Goal: Find contact information: Find specific fact

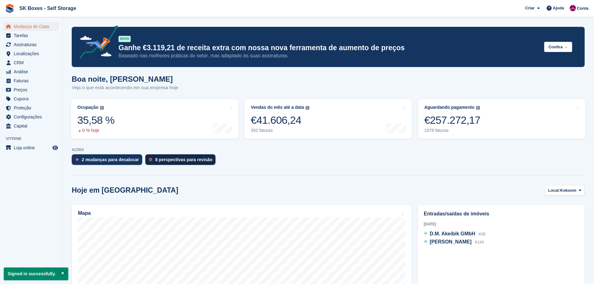
click at [183, 162] on div "8 perspectivas para revisão" at bounding box center [183, 159] width 57 height 5
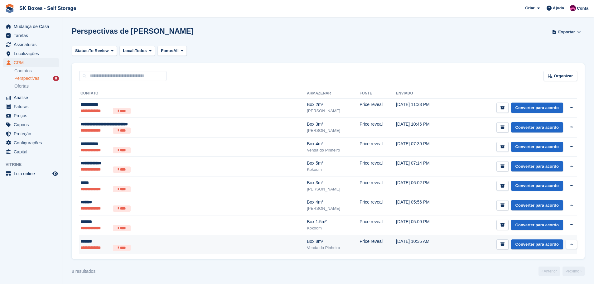
click at [193, 240] on div "*******" at bounding box center [151, 241] width 143 height 7
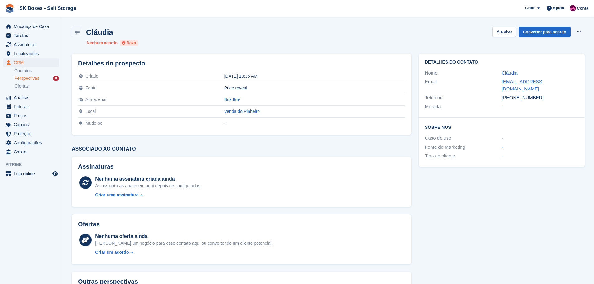
drag, startPoint x: 496, startPoint y: 83, endPoint x: 573, endPoint y: 82, distance: 76.7
click at [573, 82] on div "Email c.ferreira@progresspyramid.com" at bounding box center [501, 85] width 153 height 16
click at [505, 33] on button "Arquivo" at bounding box center [503, 32] width 23 height 10
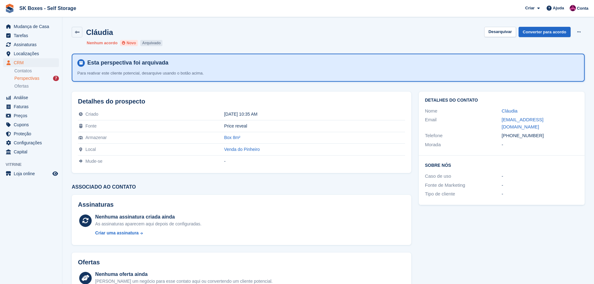
click at [29, 79] on span "Perspectivas" at bounding box center [26, 78] width 25 height 6
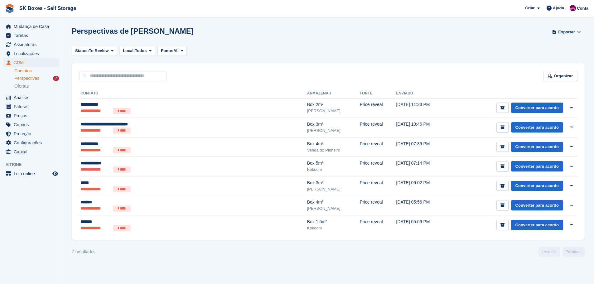
click at [29, 73] on link "Contatos" at bounding box center [36, 71] width 45 height 6
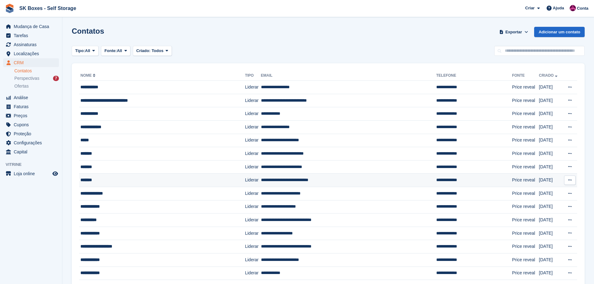
click at [186, 183] on div "*******" at bounding box center [150, 180] width 141 height 7
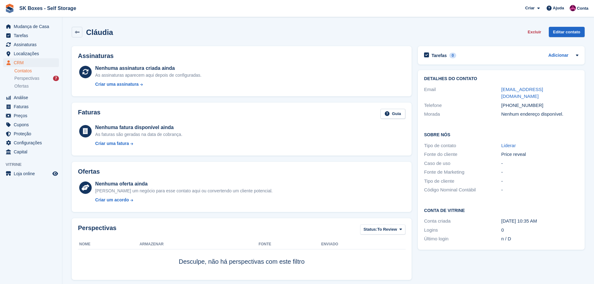
drag, startPoint x: 494, startPoint y: 92, endPoint x: 568, endPoint y: 91, distance: 74.2
click at [568, 91] on div "Email c.ferreira@progresspyramid.com" at bounding box center [501, 93] width 154 height 16
copy div "c.ferreira@progresspyramid.com"
drag, startPoint x: 541, startPoint y: 99, endPoint x: 512, endPoint y: 102, distance: 29.1
click at [512, 102] on div "+351939200232" at bounding box center [539, 105] width 77 height 7
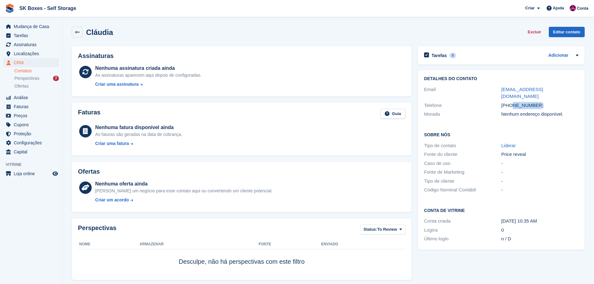
copy div "939200232"
drag, startPoint x: 496, startPoint y: 88, endPoint x: 573, endPoint y: 91, distance: 76.5
click at [573, 91] on div "Email c.ferreira@progresspyramid.com" at bounding box center [501, 93] width 154 height 16
copy div "c.ferreira@progresspyramid.com"
click at [493, 92] on div "Email" at bounding box center [462, 93] width 77 height 14
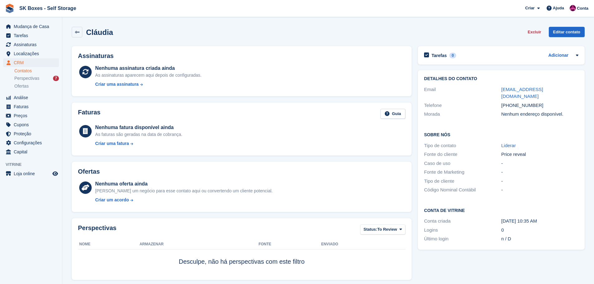
drag, startPoint x: 496, startPoint y: 89, endPoint x: 571, endPoint y: 86, distance: 74.2
click at [571, 86] on div "Email c.ferreira@progresspyramid.com" at bounding box center [501, 93] width 154 height 16
copy div "c.ferreira@progresspyramid.com"
click at [35, 74] on li "Contatos" at bounding box center [38, 71] width 48 height 7
click at [39, 78] on div "Perspectivas 7" at bounding box center [36, 78] width 45 height 6
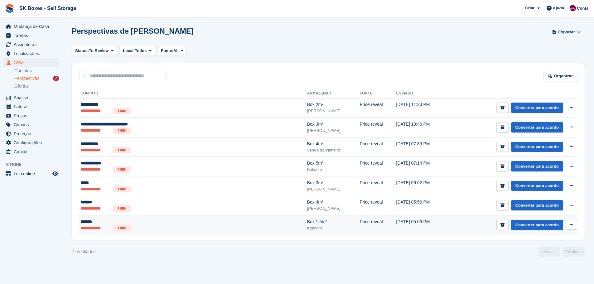
click at [165, 227] on ul "**********" at bounding box center [151, 228] width 143 height 6
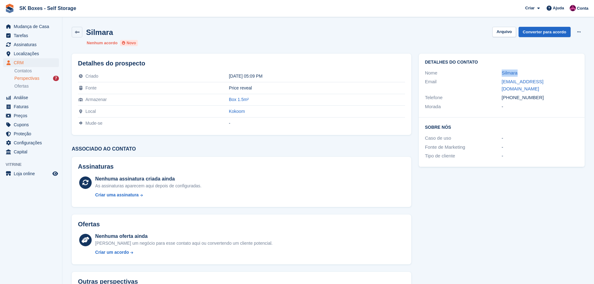
drag, startPoint x: 497, startPoint y: 75, endPoint x: 518, endPoint y: 73, distance: 20.7
click at [518, 73] on div "Nome Silmara" at bounding box center [501, 73] width 153 height 9
copy div "Silmara"
click at [494, 103] on div "Morada" at bounding box center [463, 106] width 77 height 7
drag, startPoint x: 503, startPoint y: 82, endPoint x: 565, endPoint y: 82, distance: 62.4
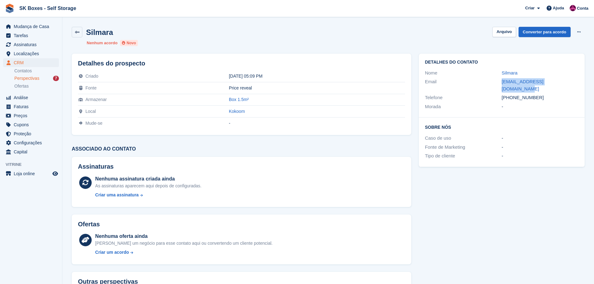
click at [565, 82] on div "Email silmarabrsilva@hotmail.com" at bounding box center [501, 85] width 153 height 16
copy div "silmarabrsilva@hotmail.com"
drag, startPoint x: 539, startPoint y: 89, endPoint x: 513, endPoint y: 94, distance: 26.0
click at [513, 94] on div "+351965513643" at bounding box center [540, 97] width 77 height 7
copy div "965513643"
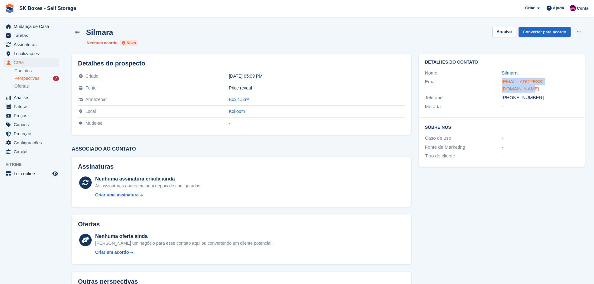
drag, startPoint x: 499, startPoint y: 80, endPoint x: 559, endPoint y: 82, distance: 60.5
click at [559, 82] on div "Email silmarabrsilva@hotmail.com" at bounding box center [501, 85] width 153 height 16
copy div "silmarabrsilva@hotmail.com"
drag, startPoint x: 502, startPoint y: 32, endPoint x: 492, endPoint y: 36, distance: 11.2
click at [503, 32] on button "Arquivo" at bounding box center [503, 32] width 23 height 10
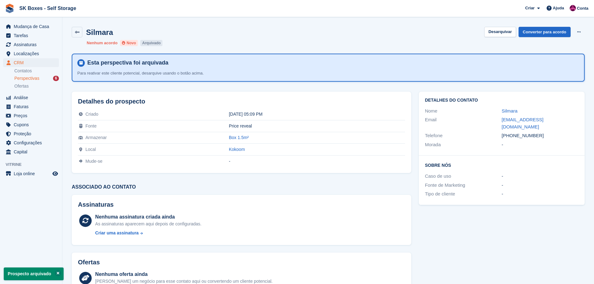
click at [40, 79] on div "Perspectivas 6" at bounding box center [36, 78] width 45 height 6
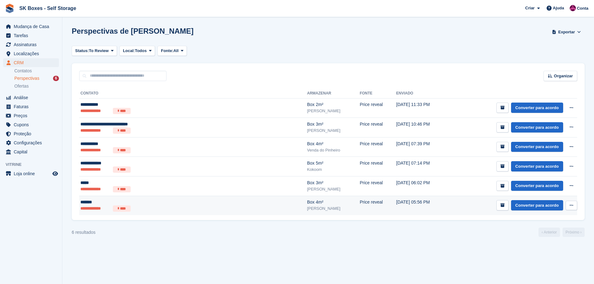
click at [200, 206] on ul "**********" at bounding box center [151, 208] width 143 height 6
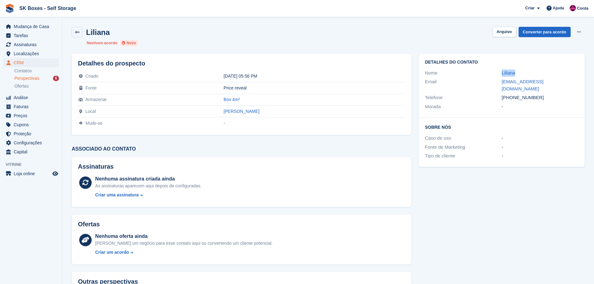
drag, startPoint x: 489, startPoint y: 73, endPoint x: 520, endPoint y: 73, distance: 30.2
click at [520, 73] on div "Nome Liliana" at bounding box center [501, 73] width 153 height 9
copy div "Liliana"
drag, startPoint x: 498, startPoint y: 84, endPoint x: 563, endPoint y: 79, distance: 65.1
click at [563, 79] on div "Email liliana.santos.92@gmail.com" at bounding box center [501, 85] width 153 height 16
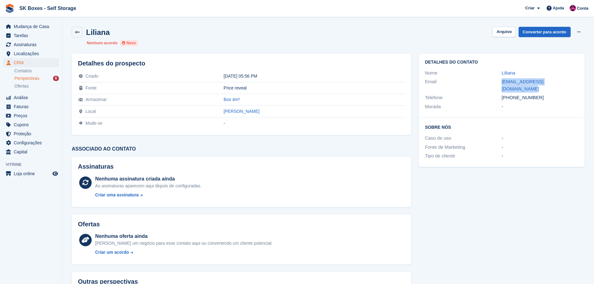
click at [563, 79] on div "liliana.santos.92@gmail.com" at bounding box center [540, 85] width 77 height 14
drag, startPoint x: 537, startPoint y: 91, endPoint x: 513, endPoint y: 91, distance: 24.3
click at [513, 94] on div "+351927179790" at bounding box center [540, 97] width 77 height 7
copy div "927179790"
click at [520, 144] on div "-" at bounding box center [540, 147] width 77 height 7
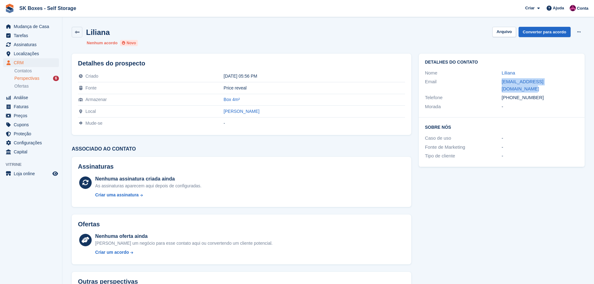
drag, startPoint x: 512, startPoint y: 83, endPoint x: 569, endPoint y: 82, distance: 57.4
click at [569, 82] on div "Email liliana.santos.92@gmail.com" at bounding box center [501, 85] width 153 height 16
copy div "[EMAIL_ADDRESS][DOMAIN_NAME]"
click at [502, 31] on button "Arquivo" at bounding box center [503, 32] width 23 height 10
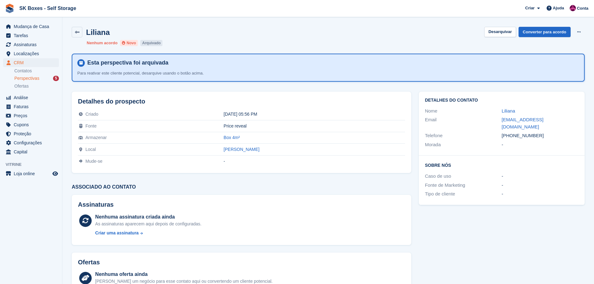
click at [33, 79] on span "Perspectivas" at bounding box center [26, 78] width 25 height 6
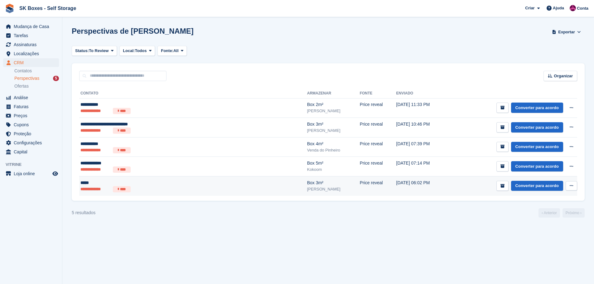
click at [307, 191] on div "[PERSON_NAME]" at bounding box center [333, 189] width 53 height 6
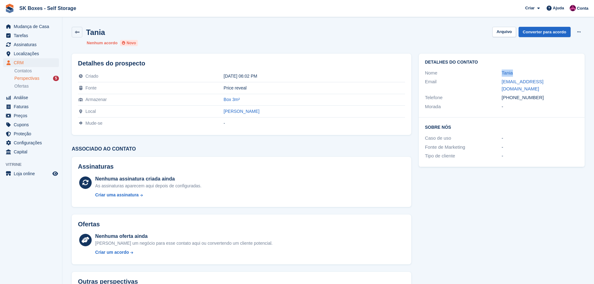
drag, startPoint x: 496, startPoint y: 73, endPoint x: 523, endPoint y: 70, distance: 27.3
click at [523, 70] on div "Nome Tania" at bounding box center [501, 73] width 153 height 9
copy div "Tania"
drag, startPoint x: 493, startPoint y: 83, endPoint x: 563, endPoint y: 80, distance: 70.2
click at [563, 80] on div "Email [EMAIL_ADDRESS][DOMAIN_NAME]" at bounding box center [501, 85] width 153 height 16
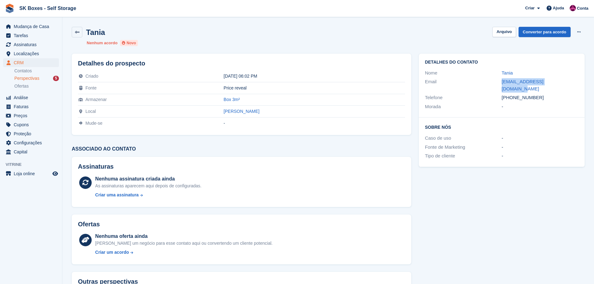
copy div "[EMAIL_ADDRESS][DOMAIN_NAME]"
drag, startPoint x: 539, startPoint y: 89, endPoint x: 512, endPoint y: 89, distance: 27.4
click at [512, 94] on div "[PHONE_NUMBER]" at bounding box center [540, 97] width 77 height 7
copy div "915872057"
click at [493, 31] on div "Tania Arquivo Converter para acordo Excluir cliente potencial" at bounding box center [328, 32] width 513 height 11
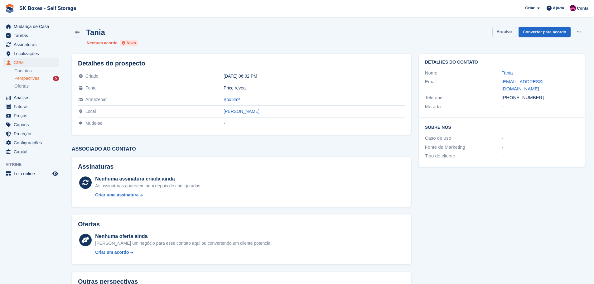
click at [511, 31] on button "Arquivo" at bounding box center [503, 32] width 23 height 10
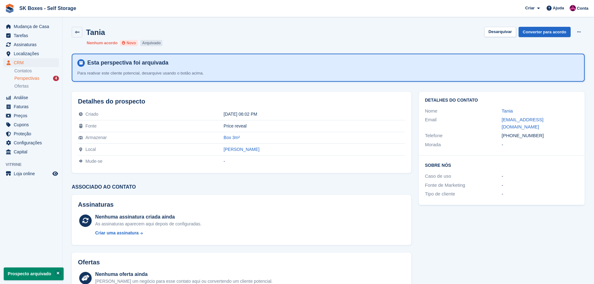
click at [39, 78] on div "Perspectivas 4" at bounding box center [36, 78] width 45 height 6
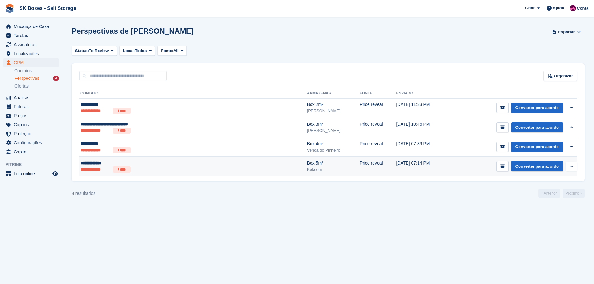
click at [210, 168] on ul "**********" at bounding box center [151, 170] width 143 height 6
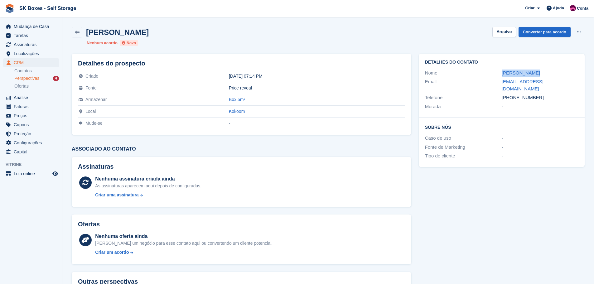
drag, startPoint x: 498, startPoint y: 72, endPoint x: 551, endPoint y: 70, distance: 52.4
click at [551, 70] on div "Nome [PERSON_NAME]" at bounding box center [501, 73] width 153 height 9
copy div "[PERSON_NAME]"
drag, startPoint x: 493, startPoint y: 79, endPoint x: 549, endPoint y: 82, distance: 55.6
click at [549, 82] on div "Email [EMAIL_ADDRESS][DOMAIN_NAME]" at bounding box center [501, 85] width 153 height 16
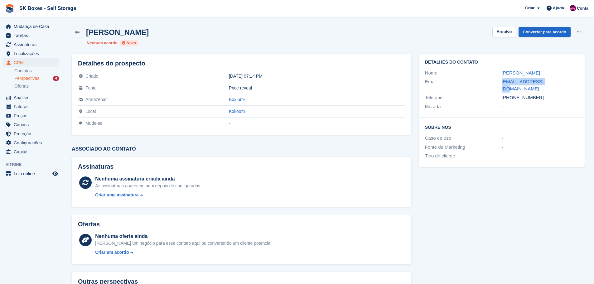
copy div "[EMAIL_ADDRESS][DOMAIN_NAME]"
drag, startPoint x: 539, startPoint y: 91, endPoint x: 511, endPoint y: 91, distance: 27.8
click at [511, 94] on div "[PHONE_NUMBER]" at bounding box center [540, 97] width 77 height 7
copy div "966832039"
click at [505, 33] on button "Arquivo" at bounding box center [503, 32] width 23 height 10
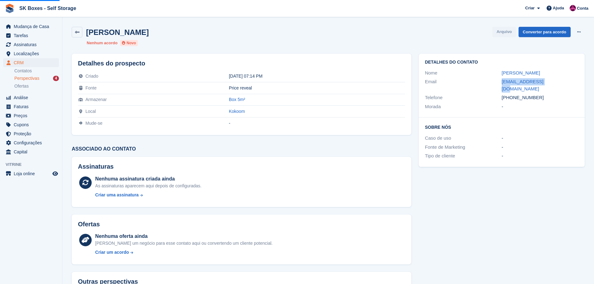
click at [56, 77] on div "4" at bounding box center [56, 78] width 6 height 5
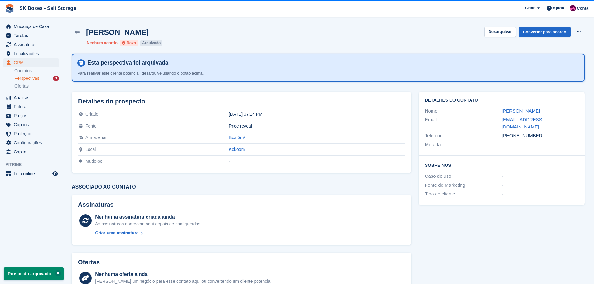
click at [33, 78] on span "Perspectivas" at bounding box center [26, 78] width 25 height 6
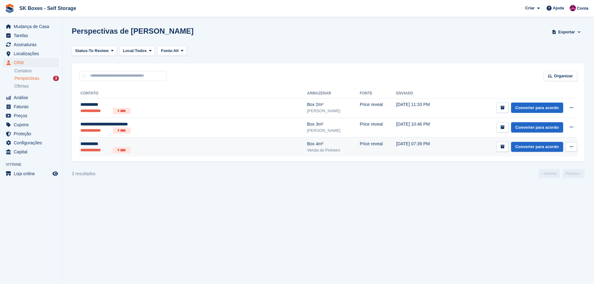
click at [140, 142] on div "**********" at bounding box center [151, 144] width 143 height 7
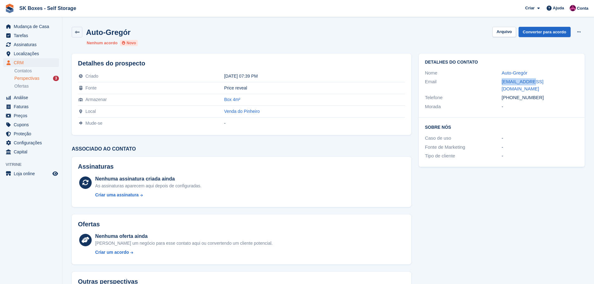
drag, startPoint x: 500, startPoint y: 82, endPoint x: 534, endPoint y: 80, distance: 34.6
click at [534, 80] on div "Email [EMAIL_ADDRESS][DOMAIN_NAME]" at bounding box center [501, 85] width 153 height 16
copy div "[EMAIL_ADDRESS][DOMAIN_NAME]"
click at [514, 104] on div "Detalhes do contato Nome Auto-Gregór Email [EMAIL_ADDRESS][DOMAIN_NAME] Telefon…" at bounding box center [502, 86] width 166 height 64
drag, startPoint x: 498, startPoint y: 81, endPoint x: 543, endPoint y: 82, distance: 44.9
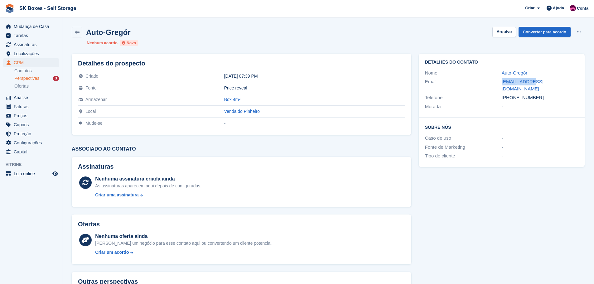
click at [543, 82] on div "Email ry@gmail.com" at bounding box center [501, 85] width 153 height 16
copy div "ry@gmail.com"
drag, startPoint x: 557, startPoint y: 89, endPoint x: 512, endPoint y: 91, distance: 44.6
click at [512, 94] on div "+351910123548" at bounding box center [540, 97] width 77 height 7
copy div "910123548"
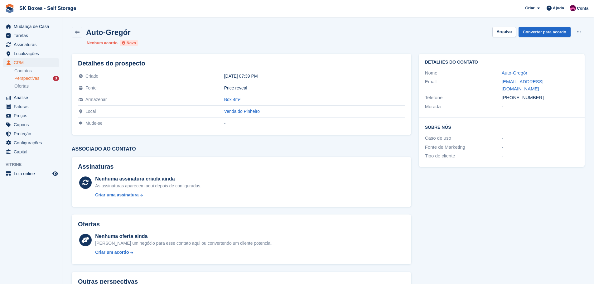
click at [490, 86] on div "Email ry@gmail.com" at bounding box center [501, 85] width 153 height 16
drag, startPoint x: 502, startPoint y: 71, endPoint x: 544, endPoint y: 71, distance: 42.1
click at [544, 71] on div "Nome Auto-Gregór" at bounding box center [501, 73] width 153 height 9
copy div "Auto-Gregór"
drag, startPoint x: 498, startPoint y: 33, endPoint x: 489, endPoint y: 32, distance: 8.8
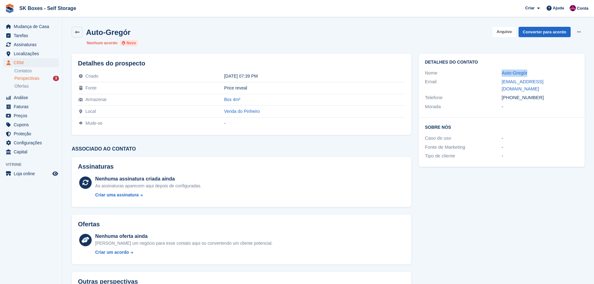
click at [498, 33] on button "Arquivo" at bounding box center [503, 32] width 23 height 10
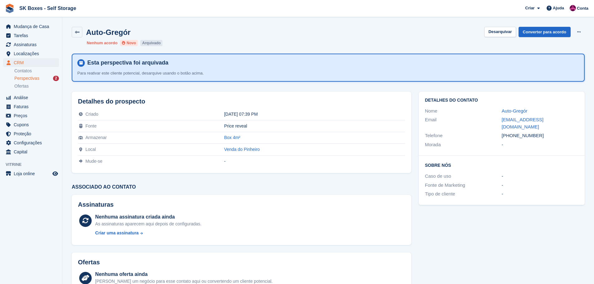
click at [36, 77] on span "Perspectivas" at bounding box center [26, 78] width 25 height 6
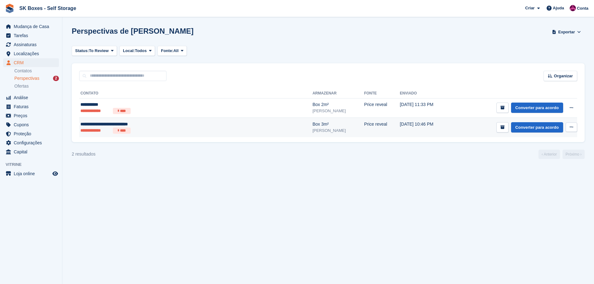
click at [211, 127] on div "**********" at bounding box center [154, 124] width 149 height 7
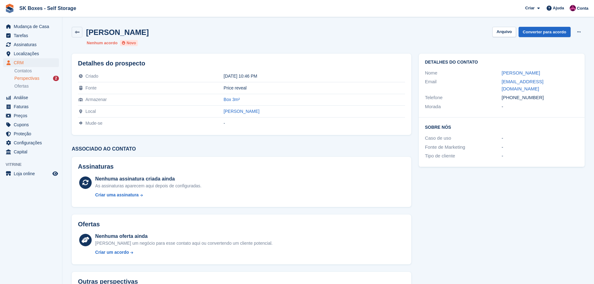
drag, startPoint x: 537, startPoint y: 77, endPoint x: 499, endPoint y: 65, distance: 40.4
click at [499, 65] on div "Detalhes do contato Nome [PERSON_NAME] Email [EMAIL_ADDRESS][DOMAIN_NAME] Telef…" at bounding box center [502, 86] width 166 height 64
copy div "[PERSON_NAME]"
drag, startPoint x: 496, startPoint y: 90, endPoint x: 570, endPoint y: 91, distance: 73.9
click at [570, 91] on div "Email [EMAIL_ADDRESS][DOMAIN_NAME]" at bounding box center [501, 85] width 153 height 16
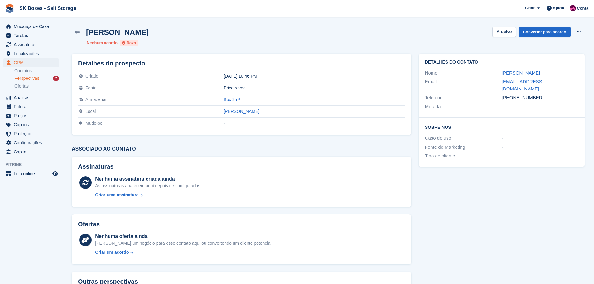
copy div "[EMAIL_ADDRESS][DOMAIN_NAME]"
click at [532, 111] on div "Morada -" at bounding box center [501, 106] width 153 height 9
drag, startPoint x: 541, startPoint y: 97, endPoint x: 512, endPoint y: 97, distance: 28.7
click at [512, 97] on div "+351937119596" at bounding box center [540, 97] width 77 height 7
copy div "937119596"
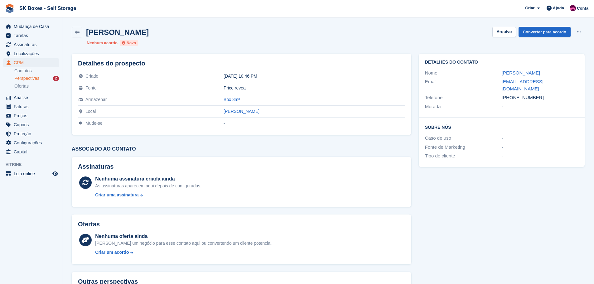
click at [515, 40] on div "MICHELLE CRISTINA SOARES SANTOS JACOB Arquivo Converter para acordo Excluir cli…" at bounding box center [328, 36] width 520 height 27
drag, startPoint x: 507, startPoint y: 33, endPoint x: 313, endPoint y: 47, distance: 194.2
click at [506, 33] on button "Arquivo" at bounding box center [503, 32] width 23 height 10
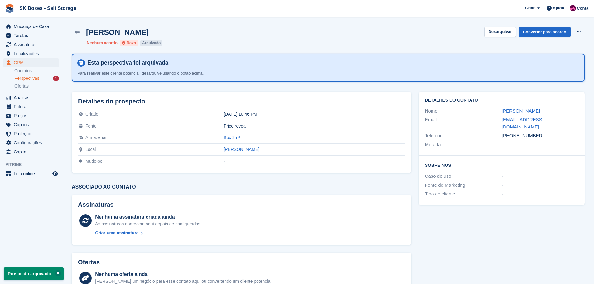
click at [34, 79] on span "Perspectivas" at bounding box center [26, 78] width 25 height 6
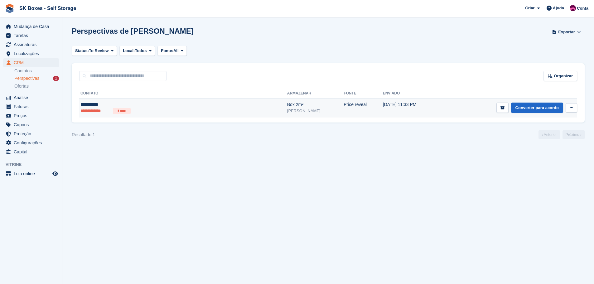
click at [127, 106] on div "**********" at bounding box center [140, 104] width 121 height 7
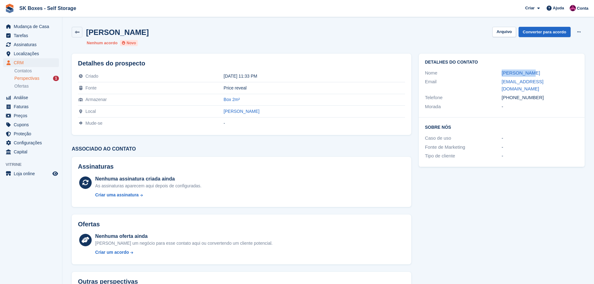
drag, startPoint x: 493, startPoint y: 68, endPoint x: 539, endPoint y: 76, distance: 45.8
click at [539, 76] on div "Nome [PERSON_NAME]" at bounding box center [501, 73] width 153 height 9
copy div "[PERSON_NAME]"
click at [479, 152] on div "Tipo de cliente -" at bounding box center [501, 156] width 153 height 9
drag, startPoint x: 491, startPoint y: 82, endPoint x: 557, endPoint y: 84, distance: 65.8
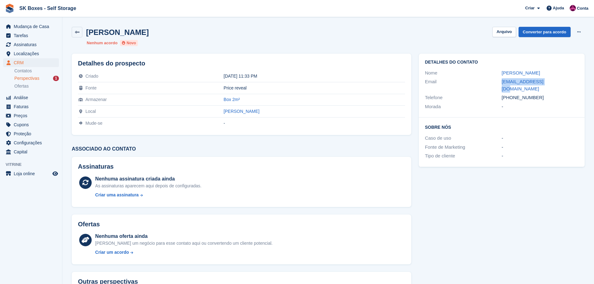
click at [557, 84] on div "Email dijenie6@gmail.com" at bounding box center [501, 85] width 153 height 16
copy div "dijenie6@gmail.com"
drag, startPoint x: 541, startPoint y: 92, endPoint x: 512, endPoint y: 94, distance: 29.7
click at [512, 94] on div "+351964575224" at bounding box center [540, 97] width 77 height 7
copy div "964575224"
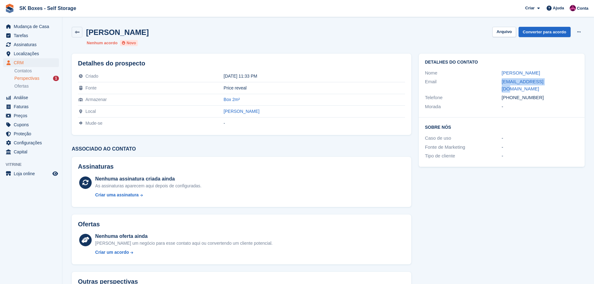
copy div "964575224"
click at [544, 124] on h2 "Sobre Nós" at bounding box center [501, 127] width 153 height 6
drag, startPoint x: 542, startPoint y: 91, endPoint x: 512, endPoint y: 93, distance: 29.4
click at [512, 94] on div "+351964575224" at bounding box center [540, 97] width 77 height 7
copy div "964575224"
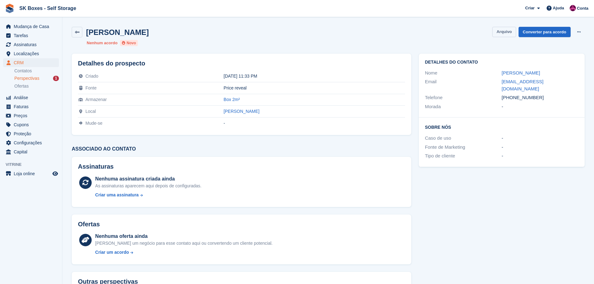
click at [508, 32] on button "Arquivo" at bounding box center [503, 32] width 23 height 10
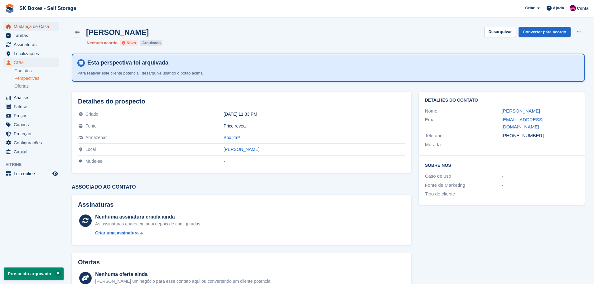
click at [51, 25] on span "Mudança de Casa" at bounding box center [32, 26] width 37 height 9
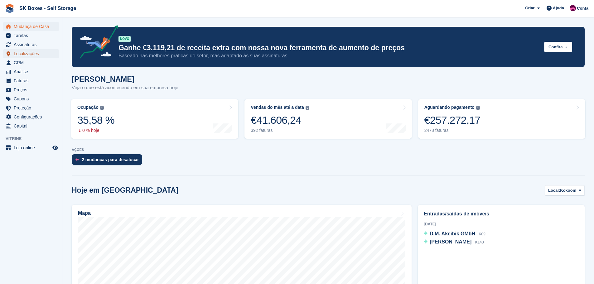
click at [35, 54] on span "Localizações" at bounding box center [32, 53] width 37 height 9
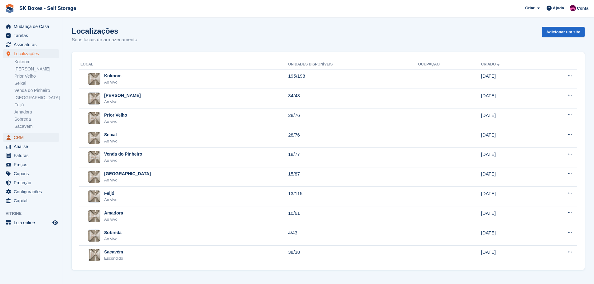
click at [24, 136] on span "CRM" at bounding box center [32, 137] width 37 height 9
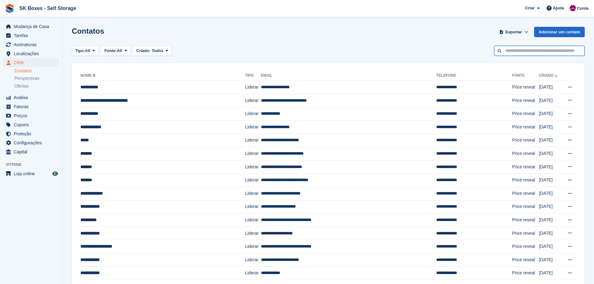
click at [547, 47] on input "text" at bounding box center [539, 51] width 90 height 10
paste input "**********"
type input "**********"
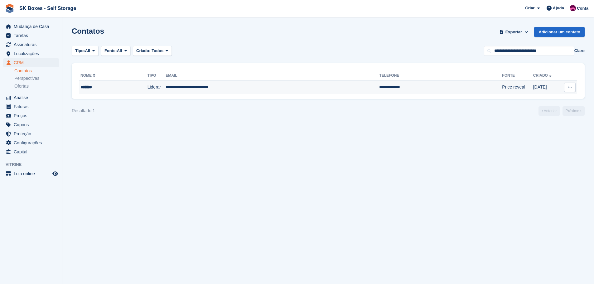
click at [381, 84] on td "**********" at bounding box center [440, 87] width 123 height 13
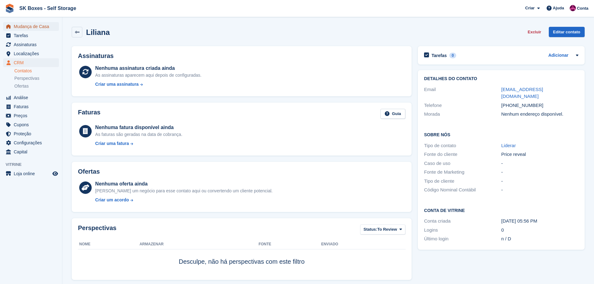
click at [32, 29] on span "Mudança de Casa" at bounding box center [32, 26] width 37 height 9
